Goal: Complete application form

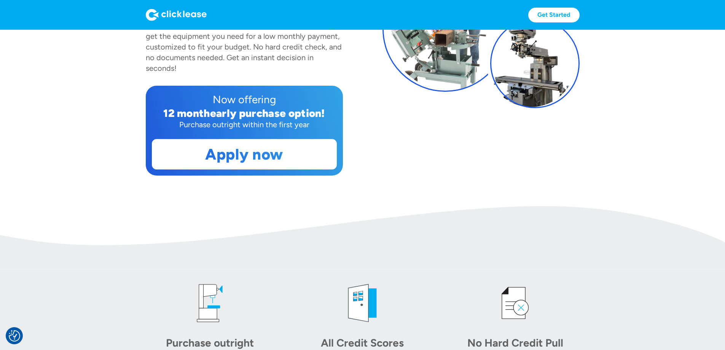
scroll to position [163, 0]
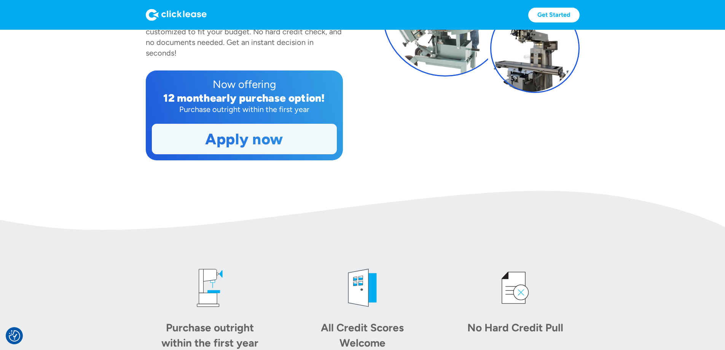
click at [218, 154] on link "Apply now" at bounding box center [244, 139] width 184 height 30
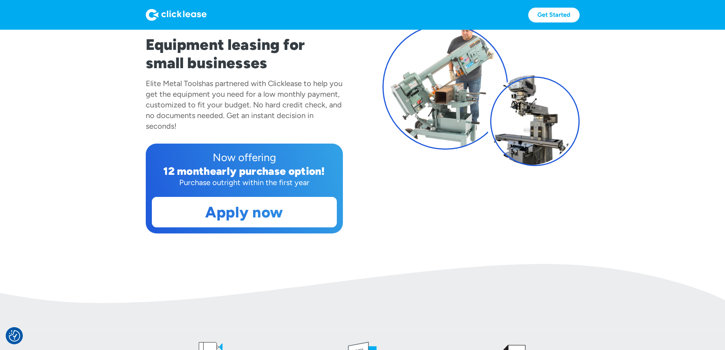
scroll to position [150, 0]
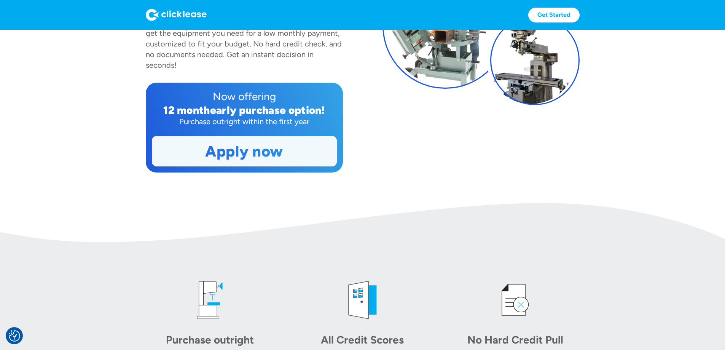
click at [282, 166] on link "Apply now" at bounding box center [244, 151] width 184 height 30
